Goal: Information Seeking & Learning: Learn about a topic

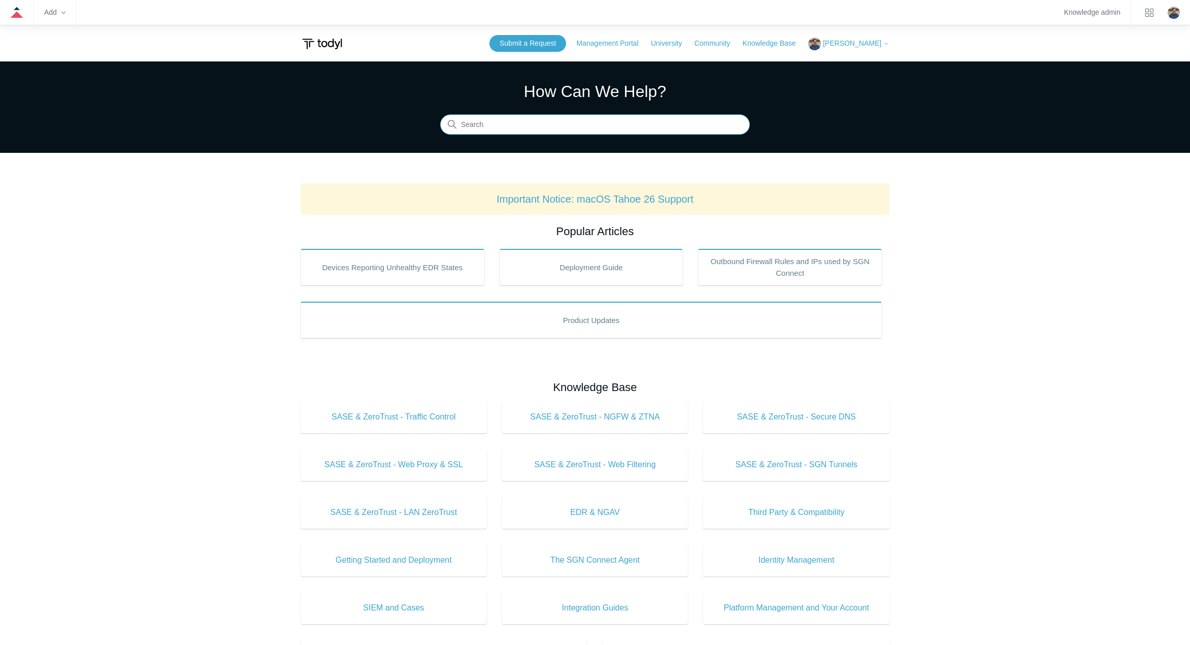
click at [512, 132] on input "Search" at bounding box center [595, 125] width 310 height 20
type input "conflicts"
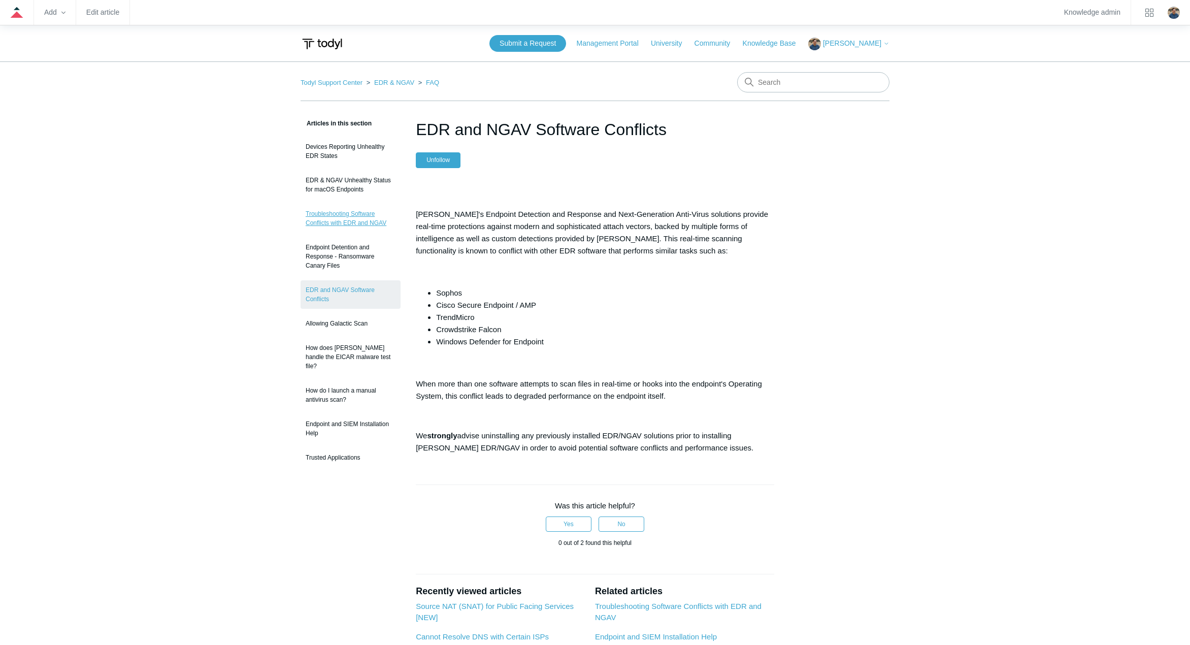
click at [328, 218] on link "Troubleshooting Software Conflicts with EDR and NGAV" at bounding box center [351, 218] width 100 height 28
